Goal: Task Accomplishment & Management: Manage account settings

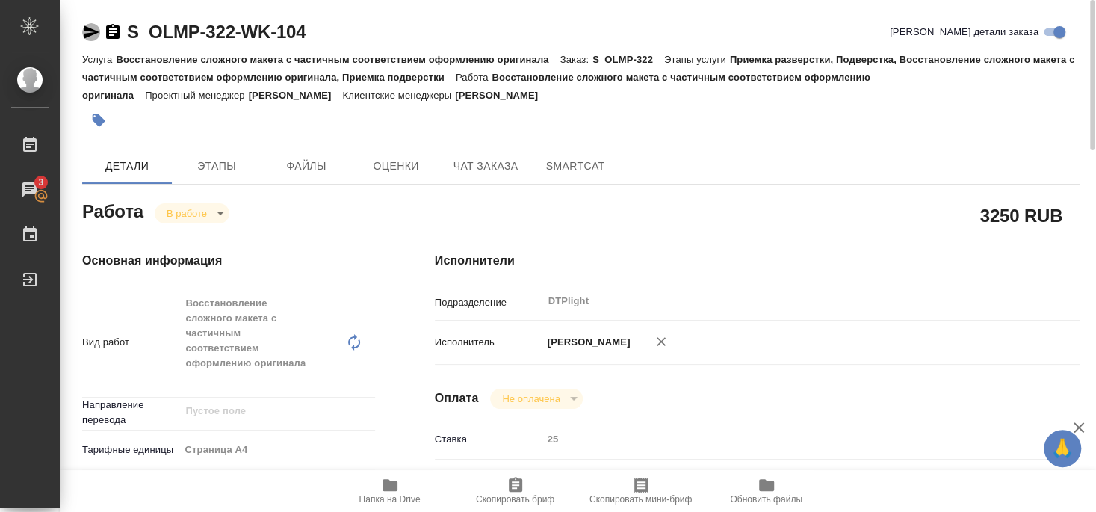
drag, startPoint x: 88, startPoint y: 33, endPoint x: 227, endPoint y: 4, distance: 141.8
click at [88, 32] on icon "button" at bounding box center [91, 32] width 18 height 18
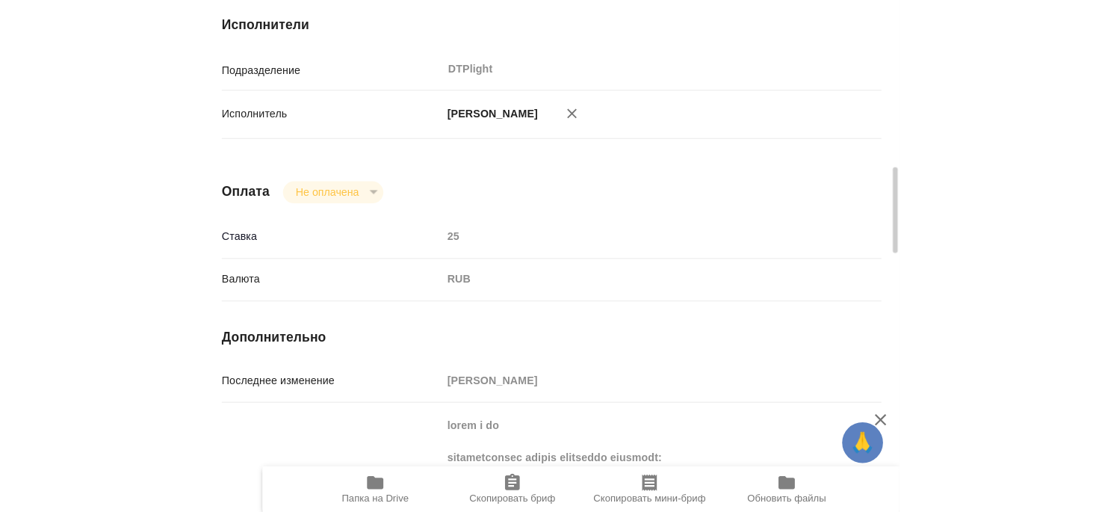
scroll to position [1230, 0]
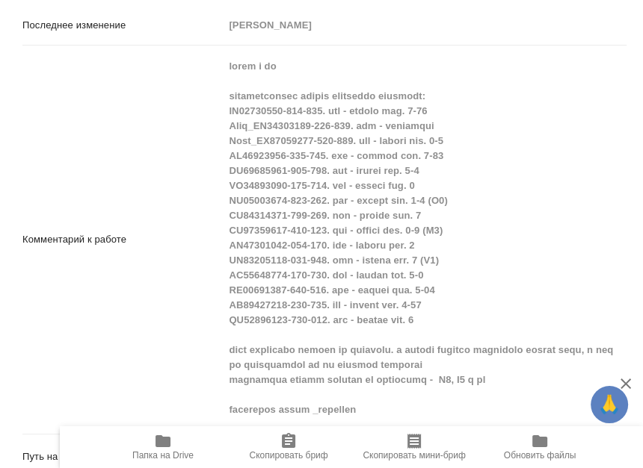
click at [186, 388] on div "Комментарий к работе x" at bounding box center [324, 240] width 604 height 377
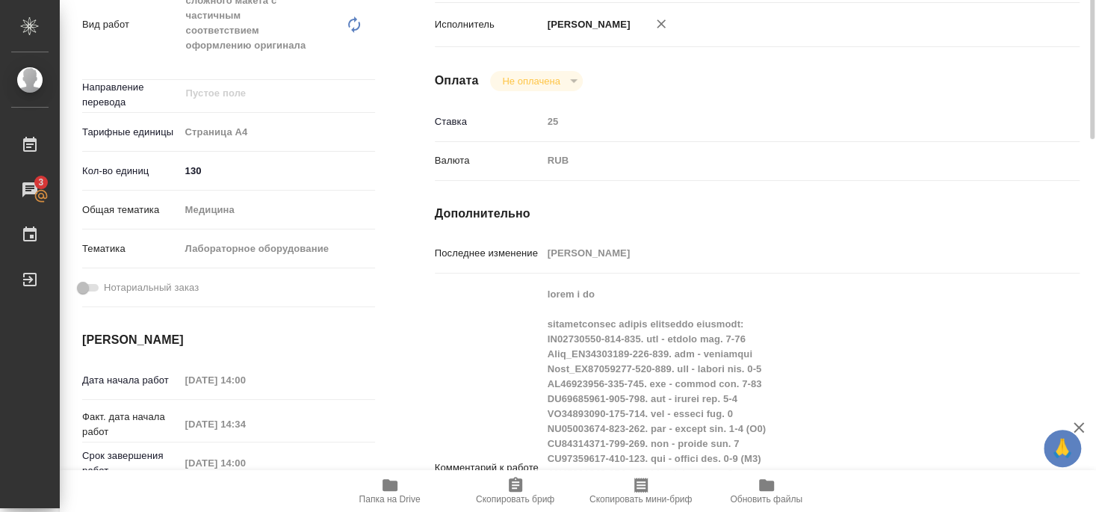
scroll to position [237, 0]
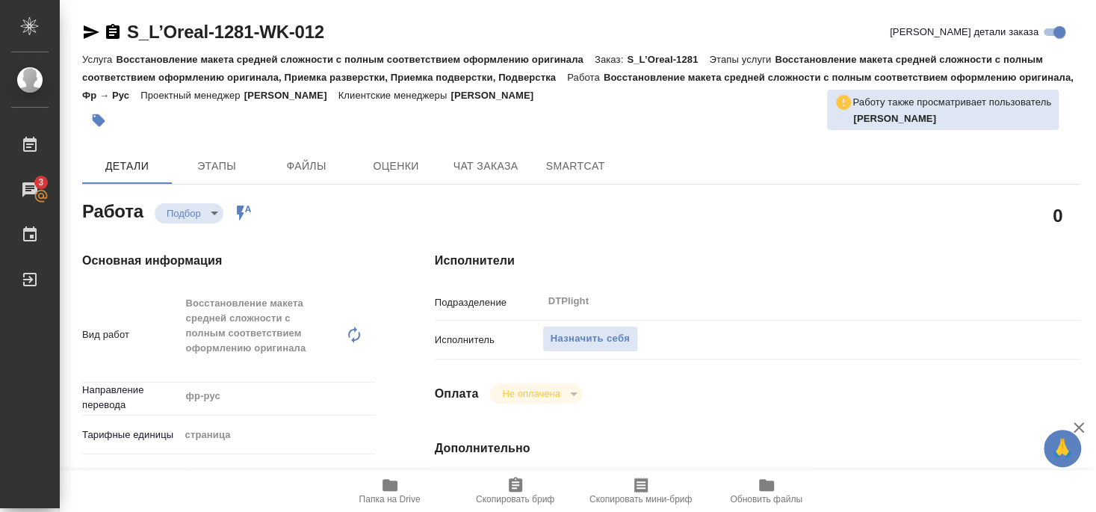
scroll to position [161, 0]
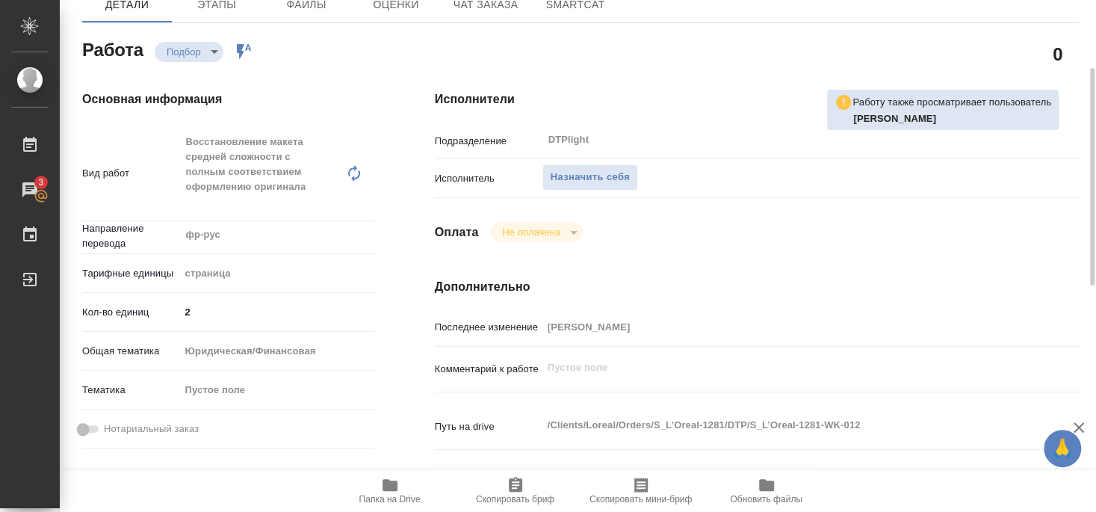
click at [388, 494] on span "Папка на Drive" at bounding box center [389, 499] width 61 height 10
click at [588, 169] on span "Назначить себя" at bounding box center [590, 177] width 79 height 17
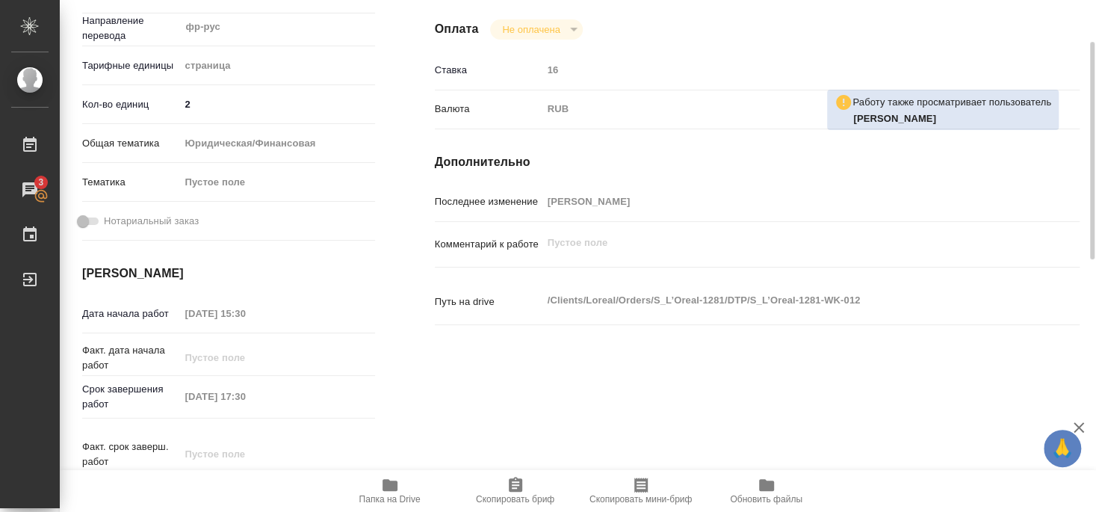
scroll to position [288, 0]
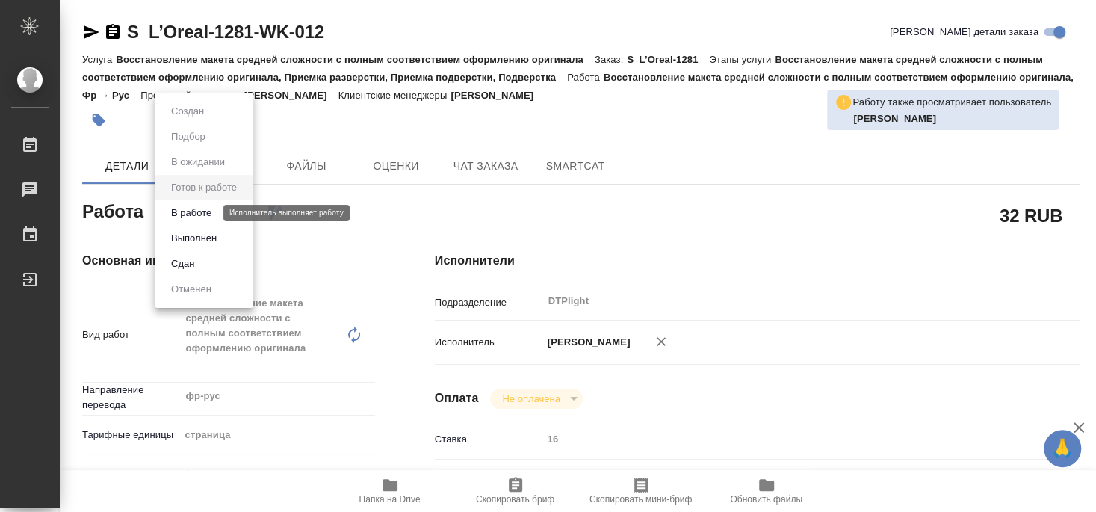
click at [204, 213] on button "В работе" at bounding box center [191, 213] width 49 height 16
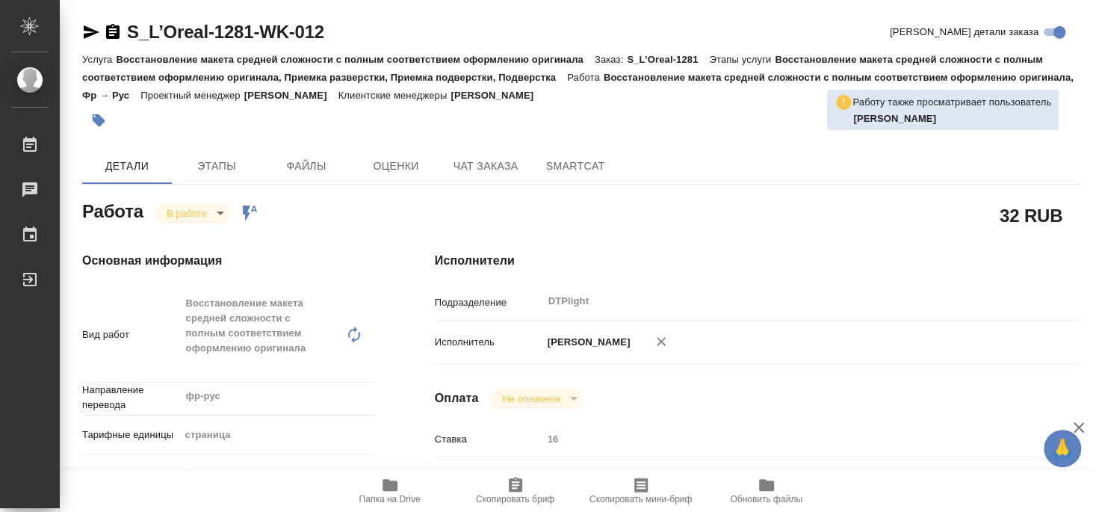
type textarea "x"
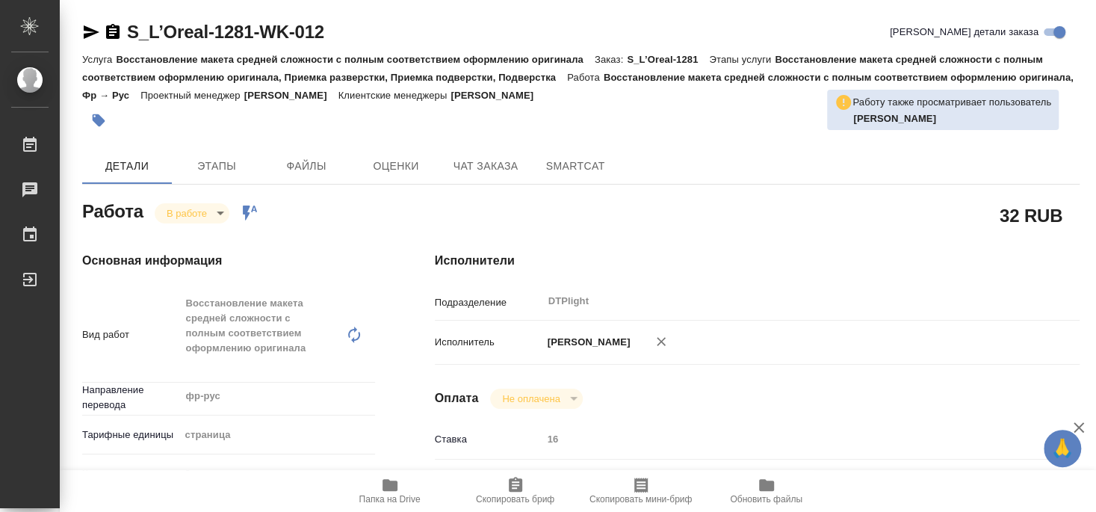
type textarea "x"
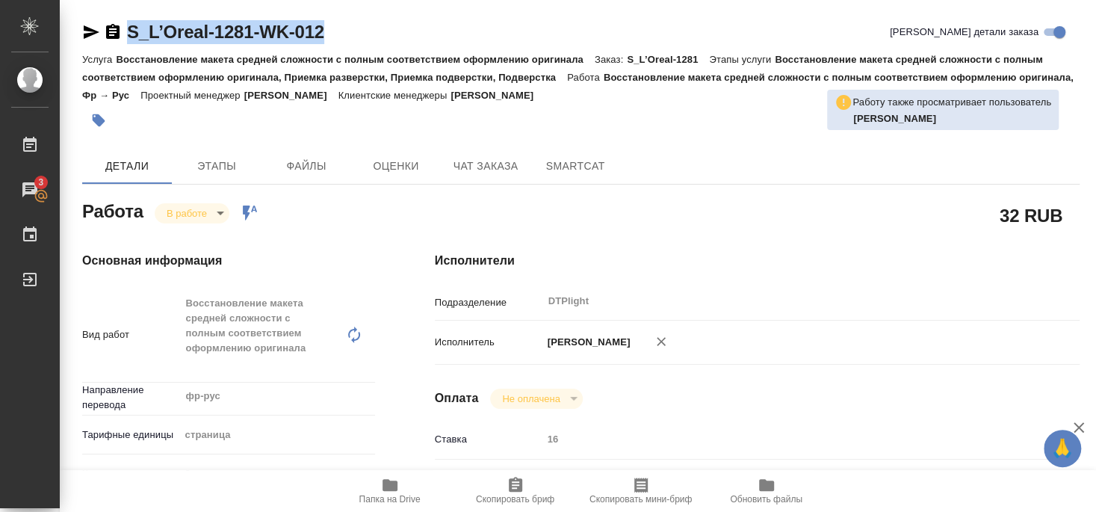
type textarea "x"
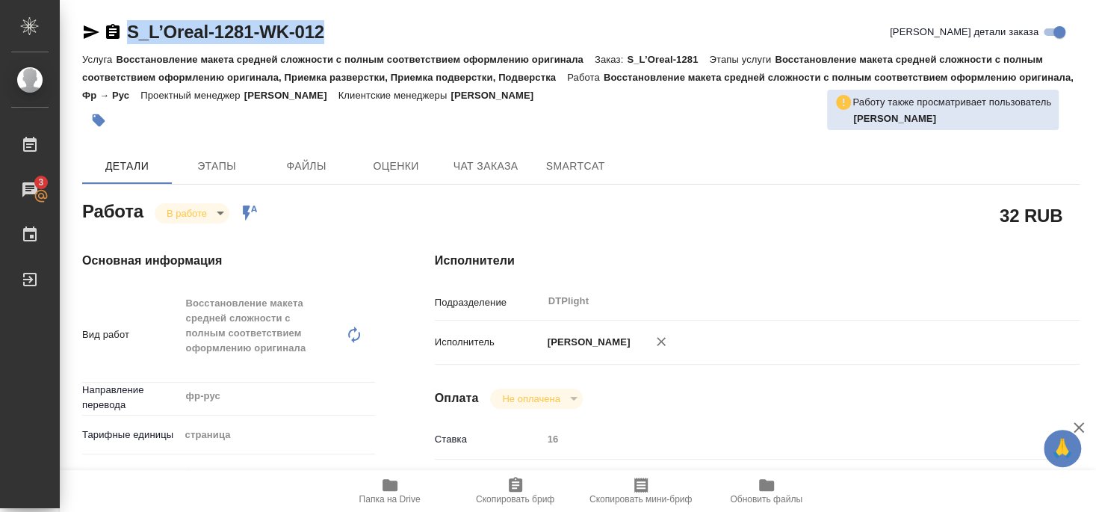
drag, startPoint x: 127, startPoint y: 45, endPoint x: 445, endPoint y: 20, distance: 318.5
copy link "S_L’Oreal-1281-WK-012"
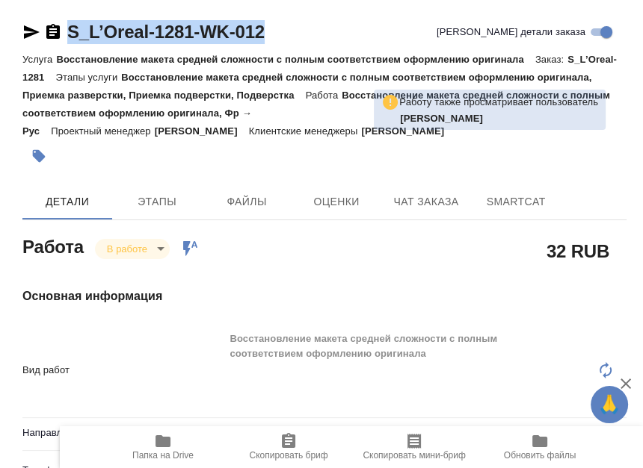
type textarea "x"
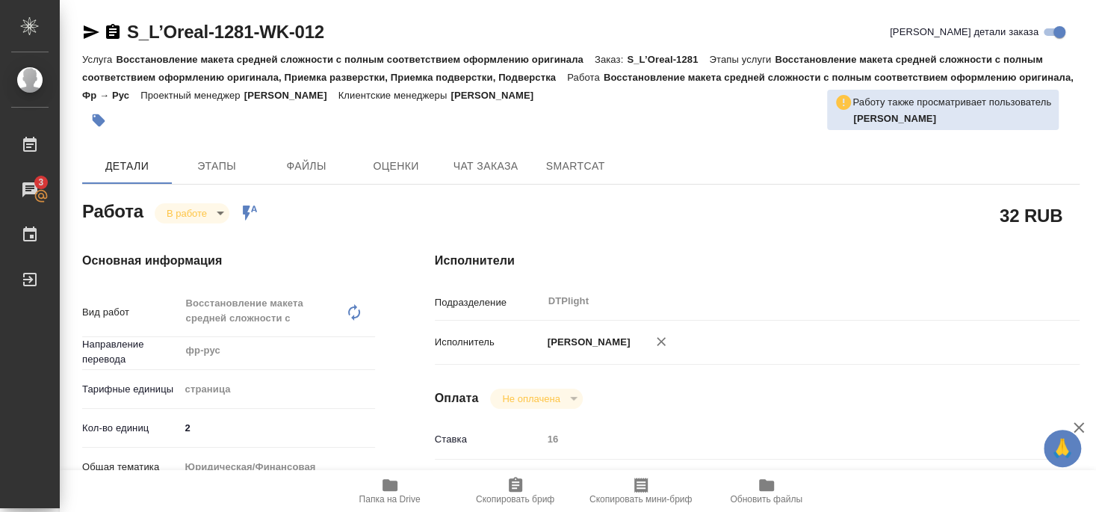
type textarea "x"
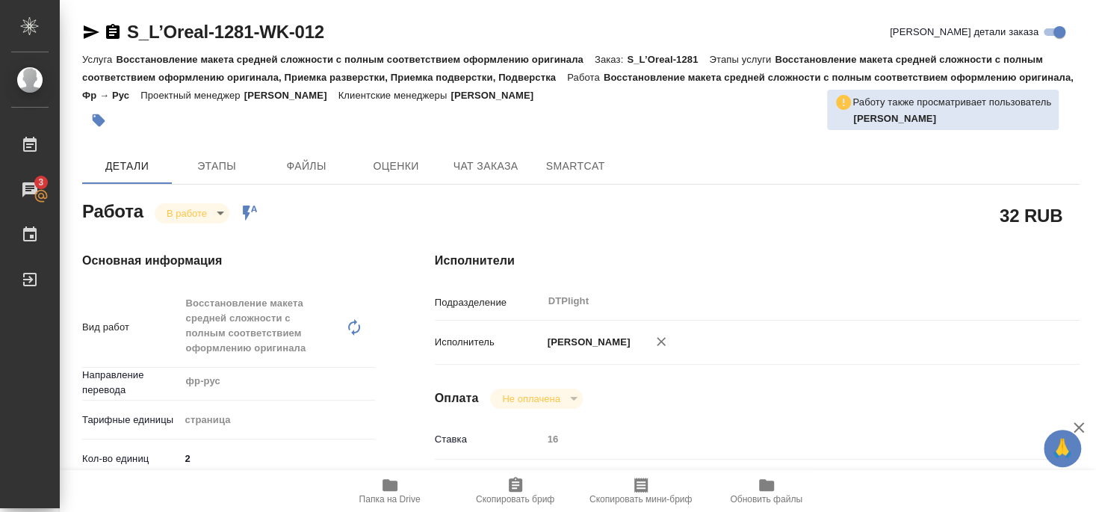
type textarea "x"
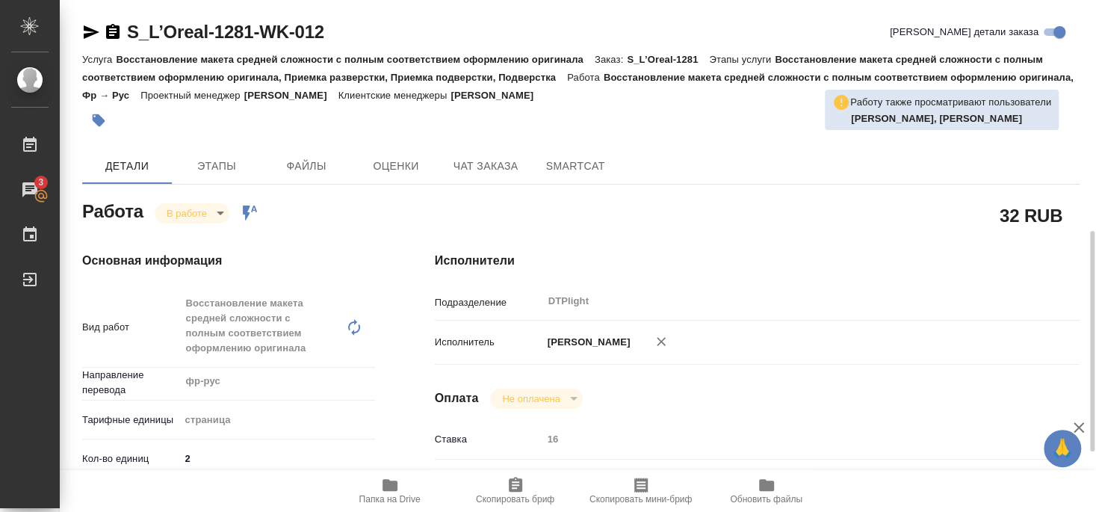
scroll to position [161, 0]
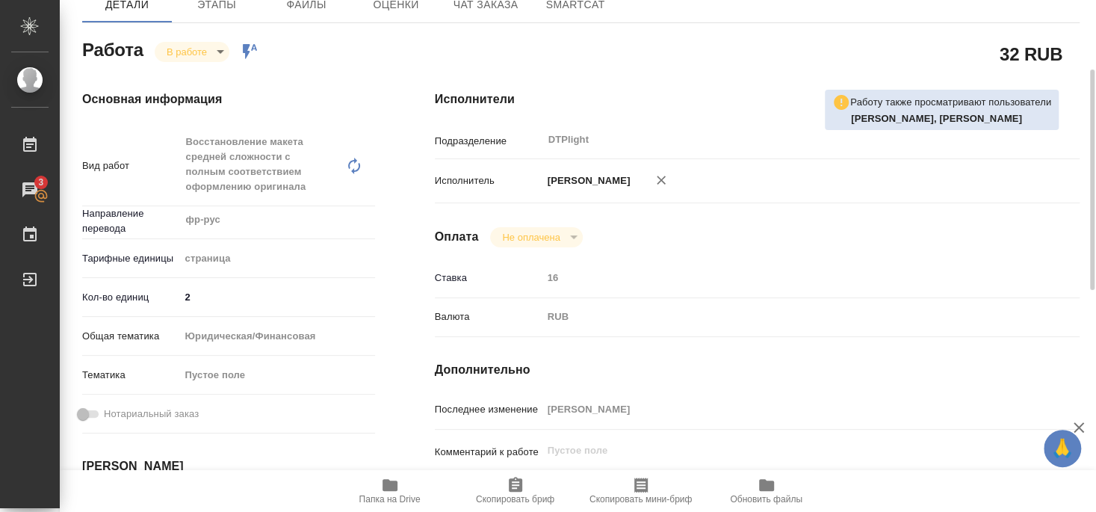
click at [409, 363] on div "Исполнители Подразделение DTPlight ​ Исполнитель Бартеньева Светлана Владимиров…" at bounding box center [757, 402] width 705 height 683
